Goal: Task Accomplishment & Management: Use online tool/utility

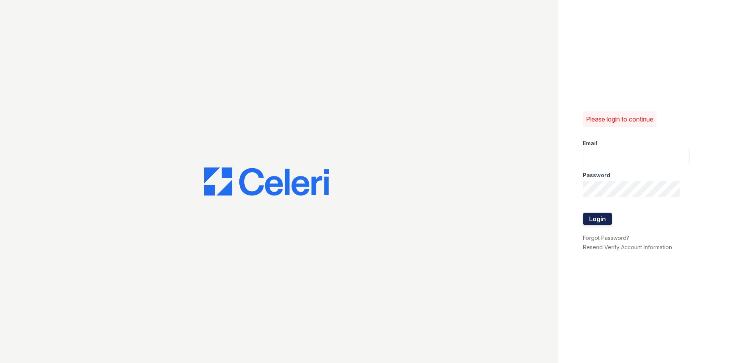
type input "carlylesouth1@cafmanagement.com"
click at [604, 220] on button "Login" at bounding box center [597, 218] width 29 height 12
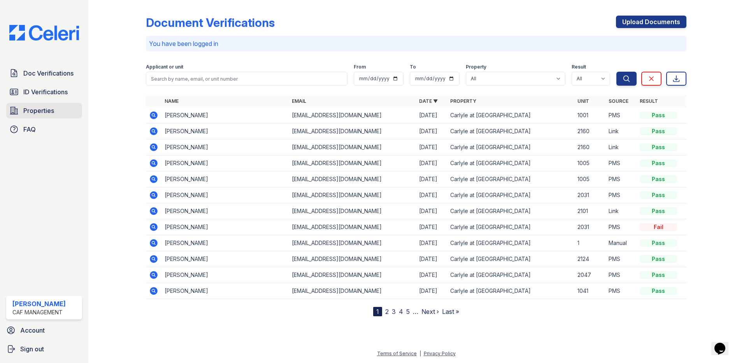
click at [30, 109] on span "Properties" at bounding box center [38, 110] width 31 height 9
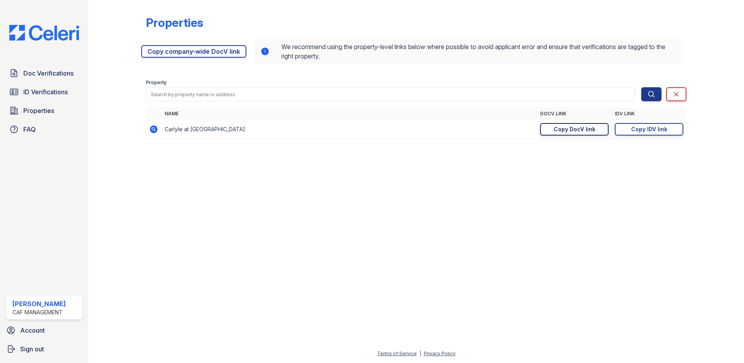
click at [588, 130] on div "Copy DocV link" at bounding box center [575, 129] width 42 height 8
